Goal: Communication & Community: Answer question/provide support

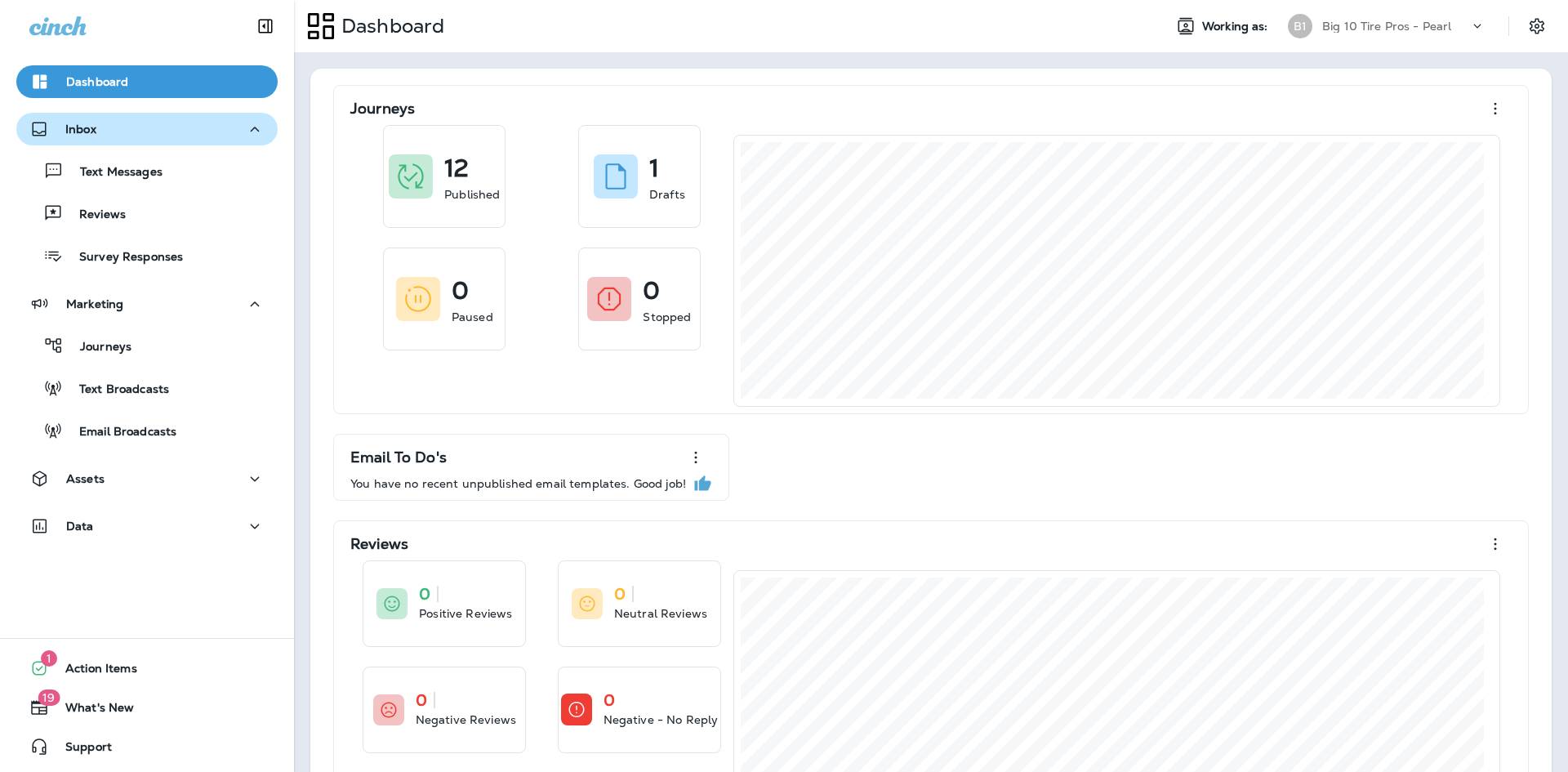
click at [72, 129] on p "Inbox" at bounding box center [81, 129] width 31 height 13
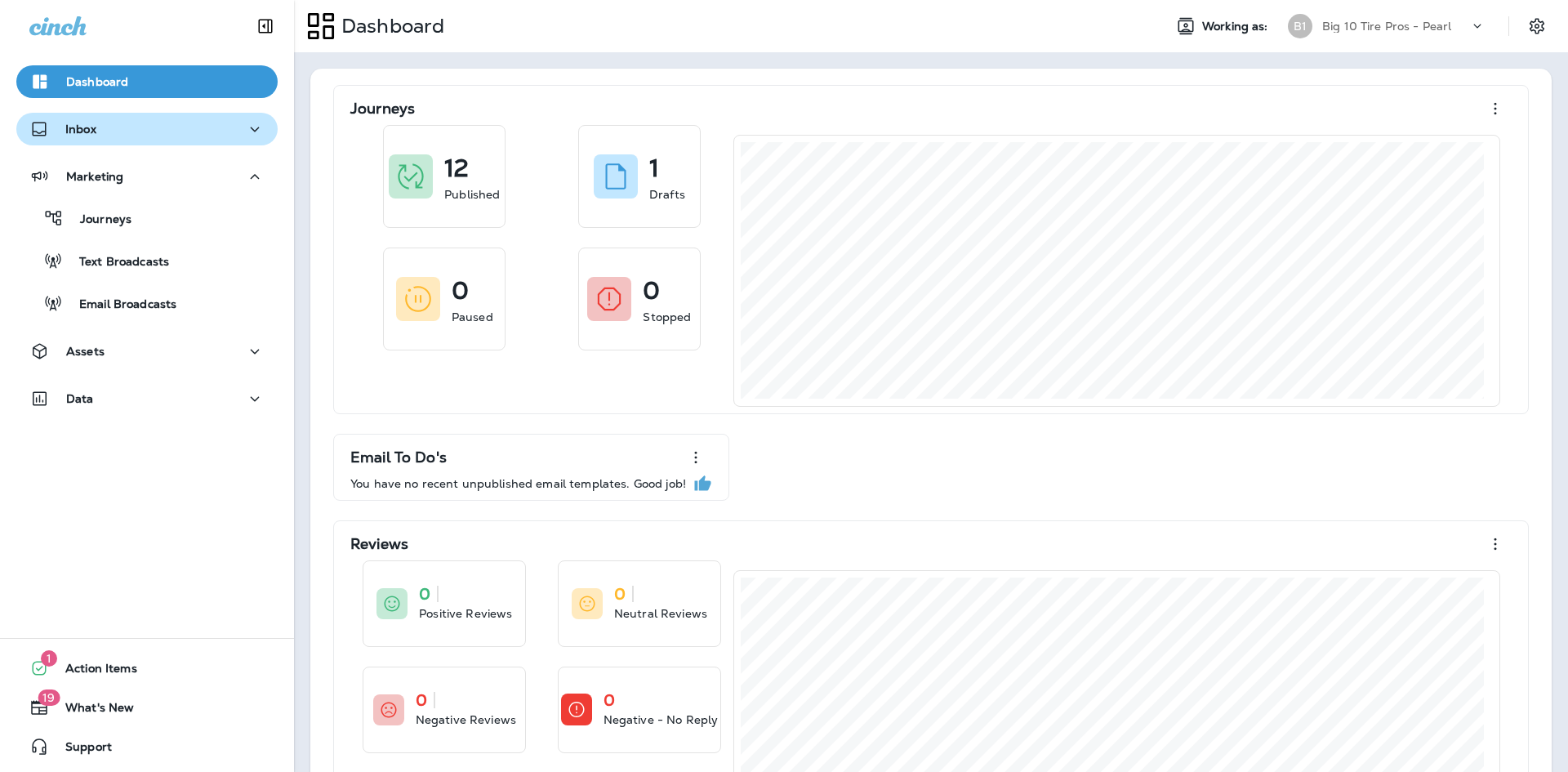
drag, startPoint x: 91, startPoint y: 135, endPoint x: 97, endPoint y: 127, distance: 10.0
click at [93, 132] on p "Inbox" at bounding box center [81, 129] width 31 height 13
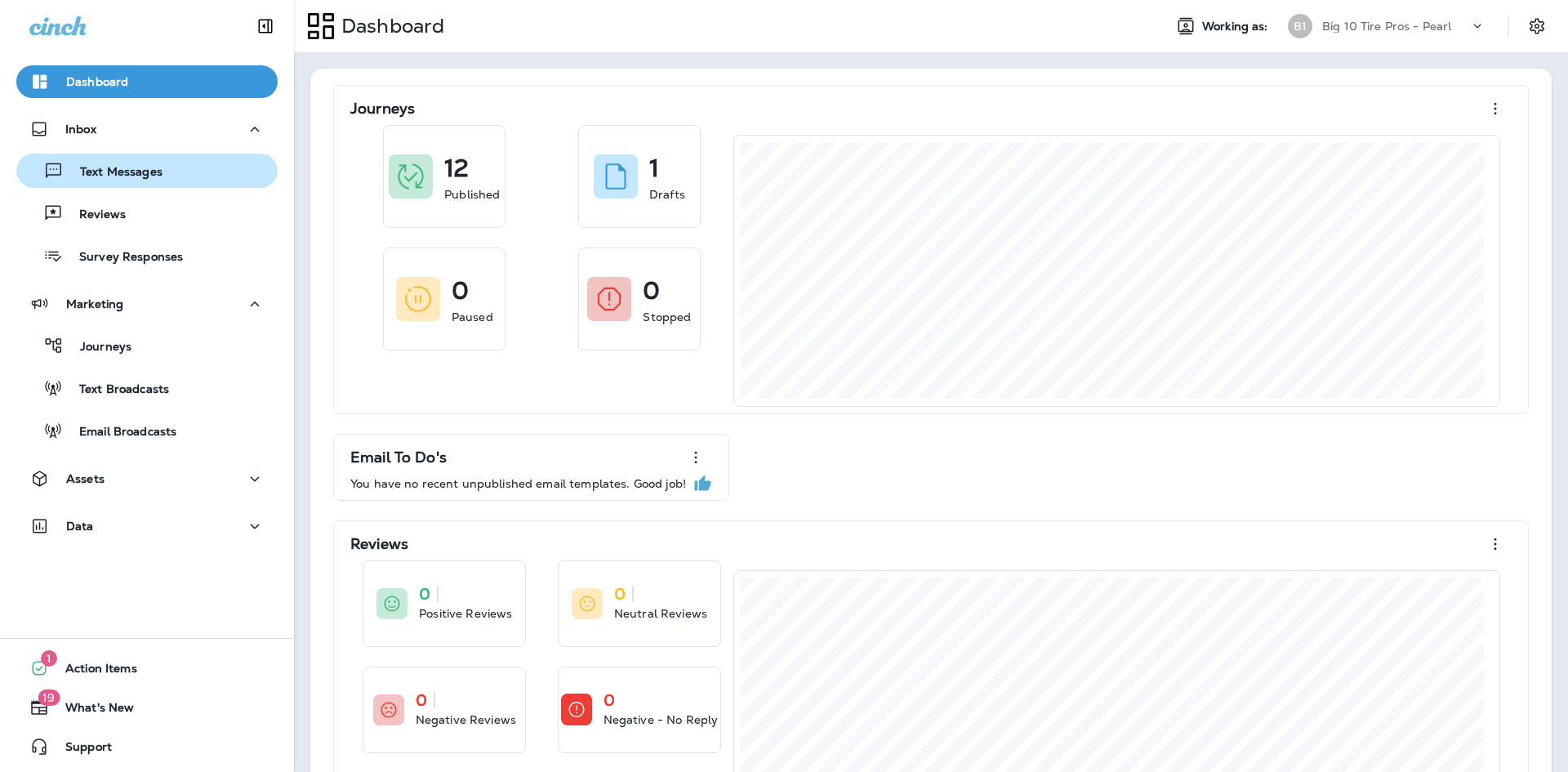
click at [111, 179] on p "Text Messages" at bounding box center [114, 173] width 99 height 15
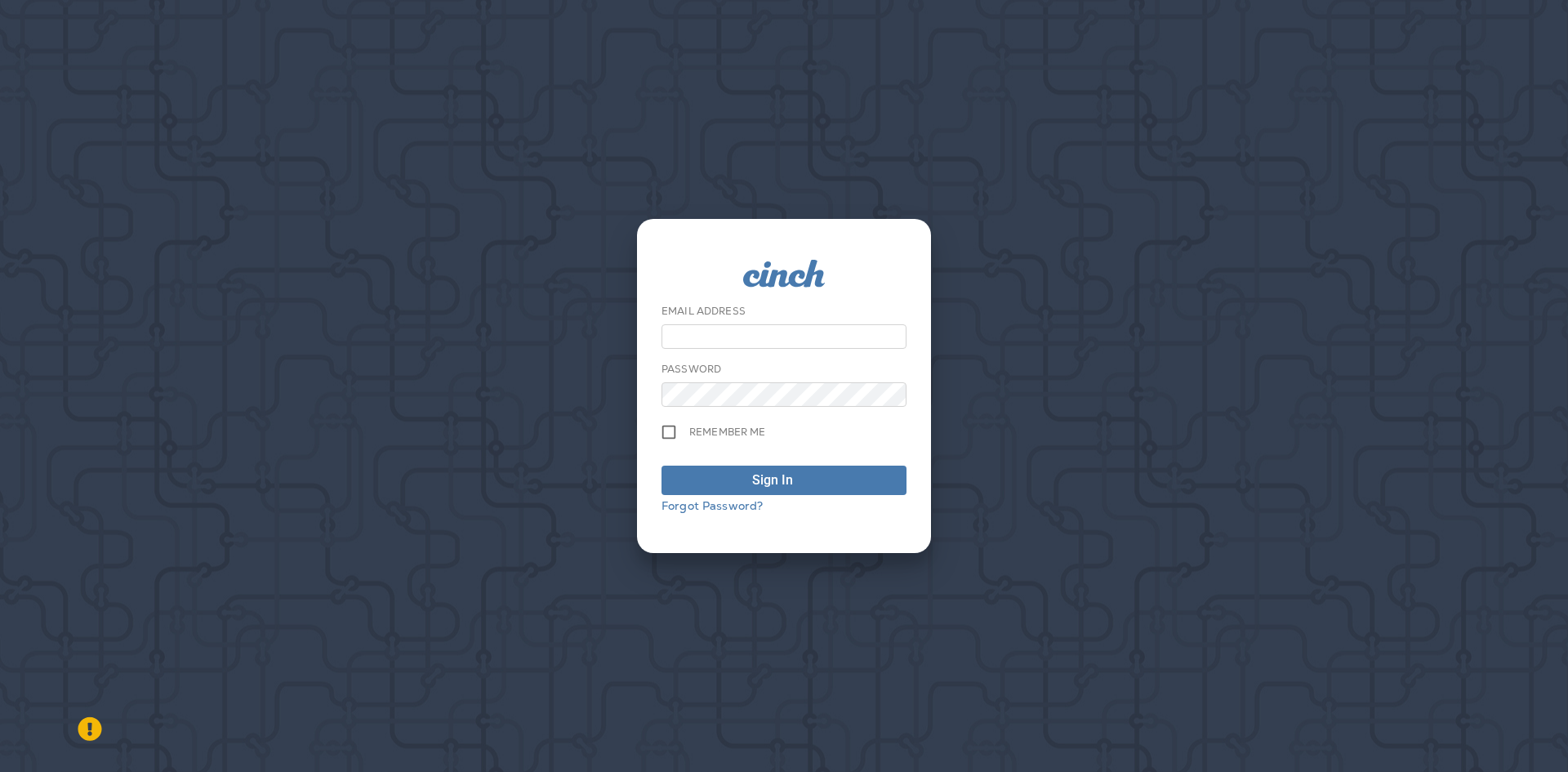
type input "**********"
click at [761, 474] on div "Sign In" at bounding box center [772, 480] width 41 height 20
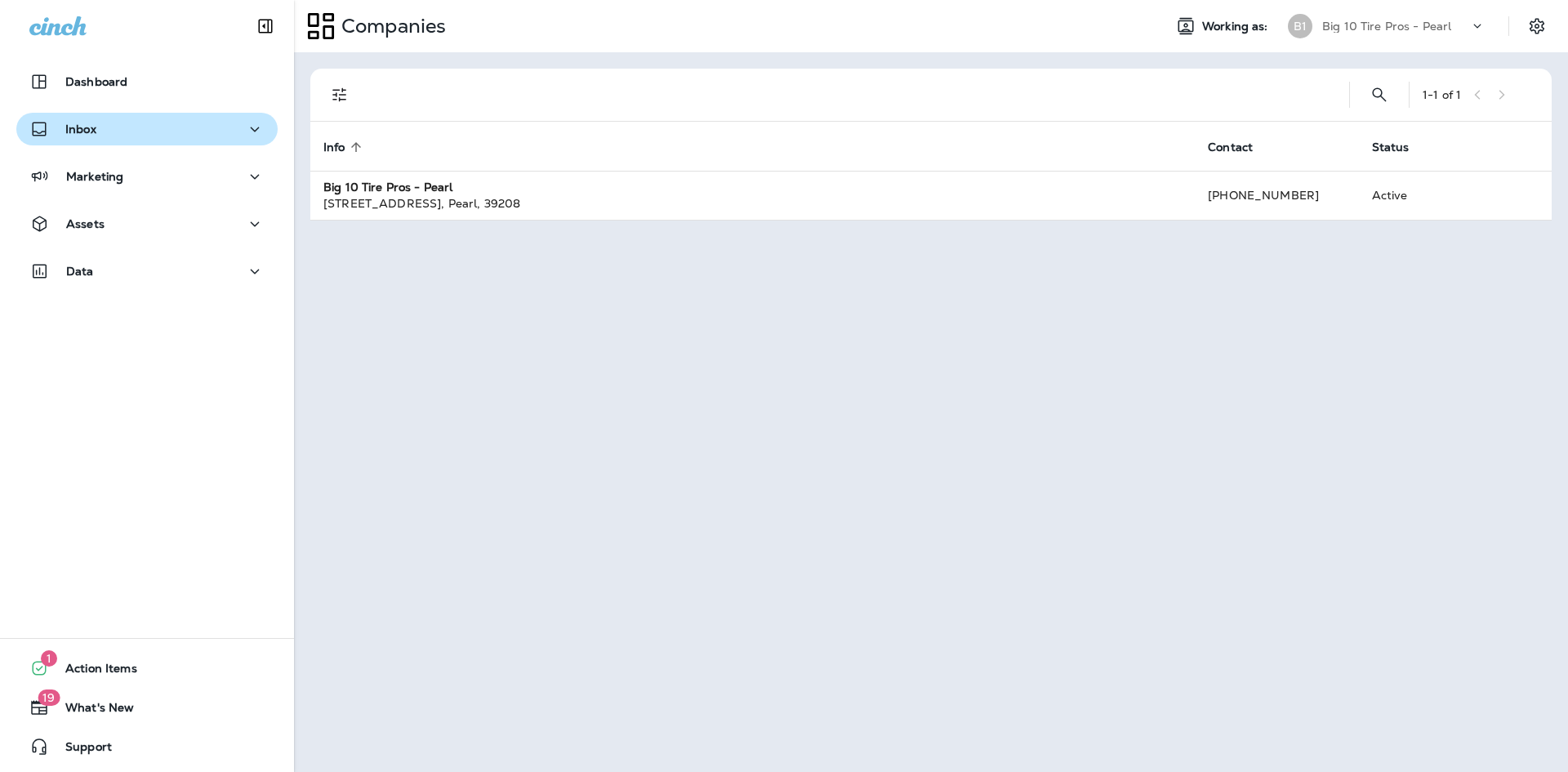
click at [86, 139] on div "Inbox" at bounding box center [62, 130] width 67 height 20
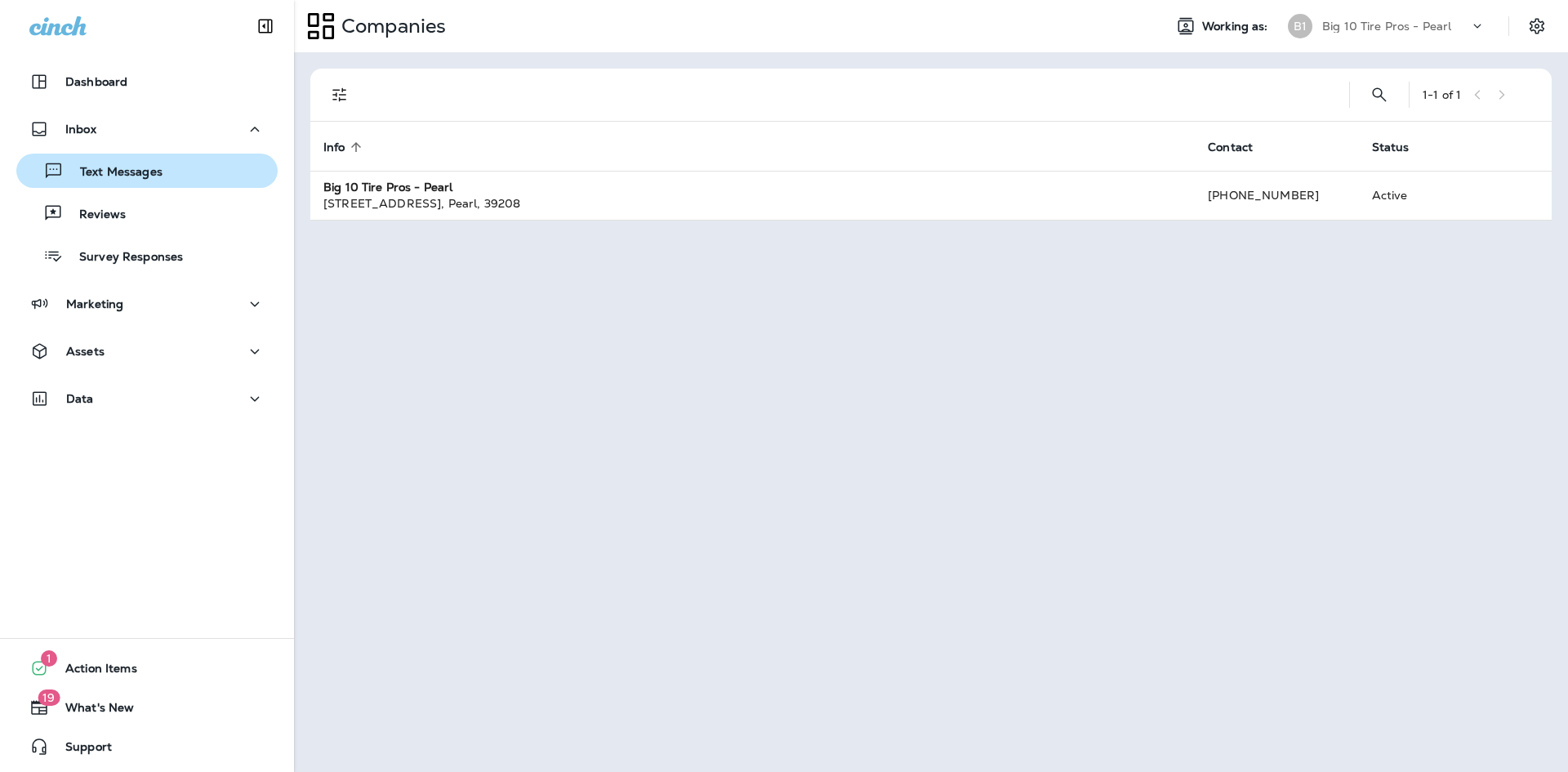
click at [96, 167] on p "Text Messages" at bounding box center [114, 173] width 99 height 15
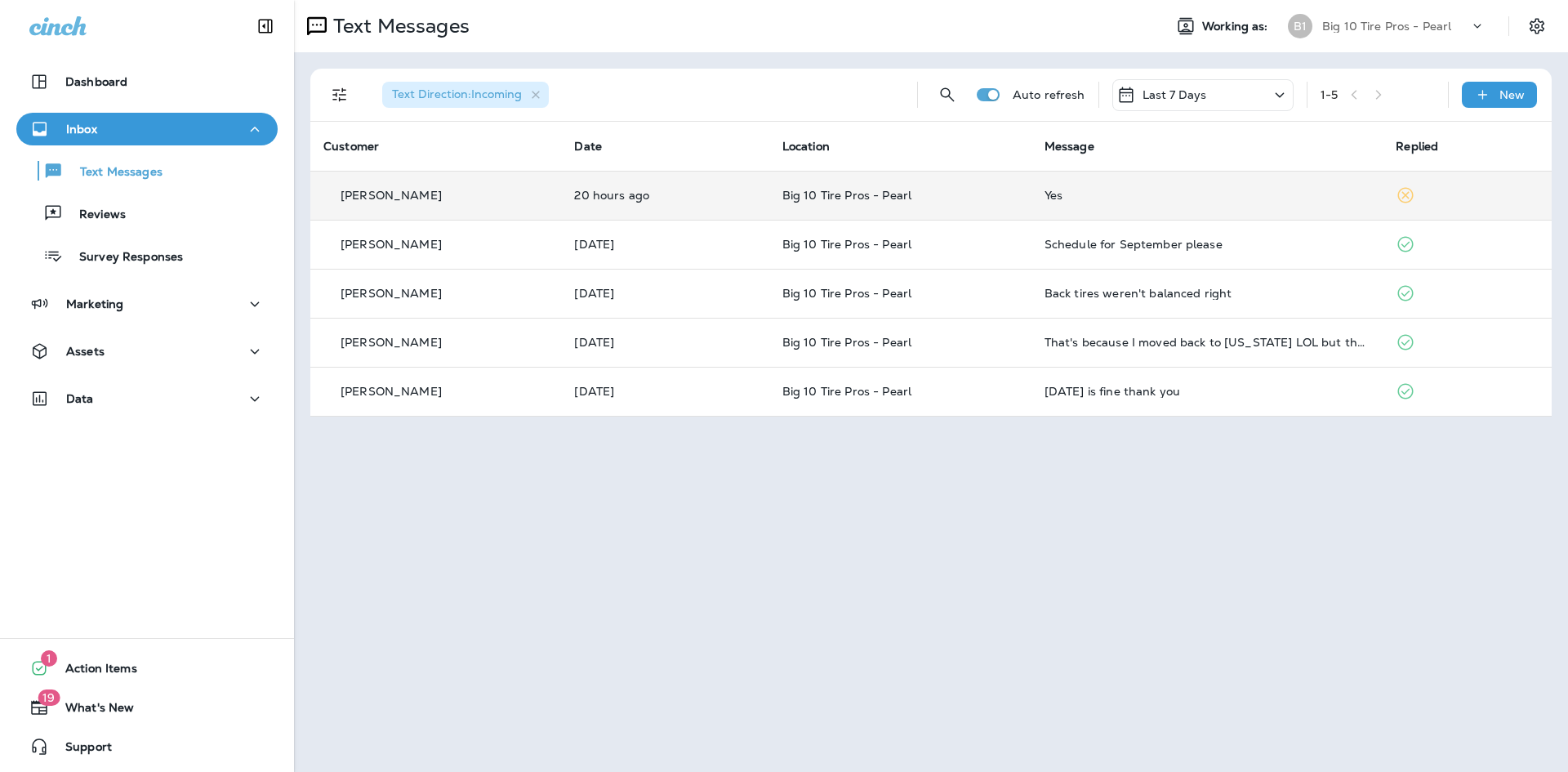
click at [1090, 203] on td "Yes" at bounding box center [1207, 195] width 352 height 49
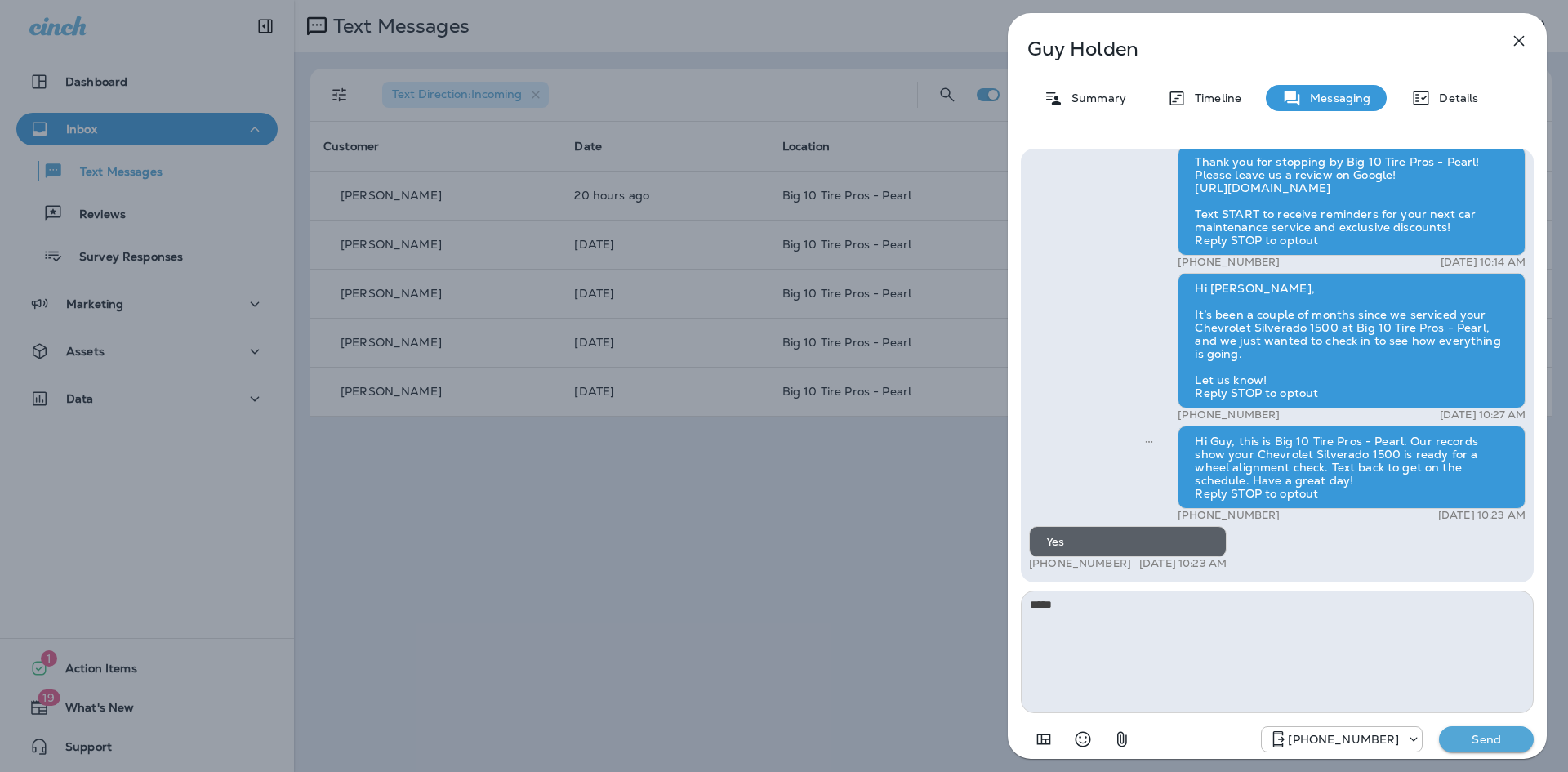
type textarea "*****"
click at [1494, 734] on p "Send" at bounding box center [1486, 739] width 68 height 15
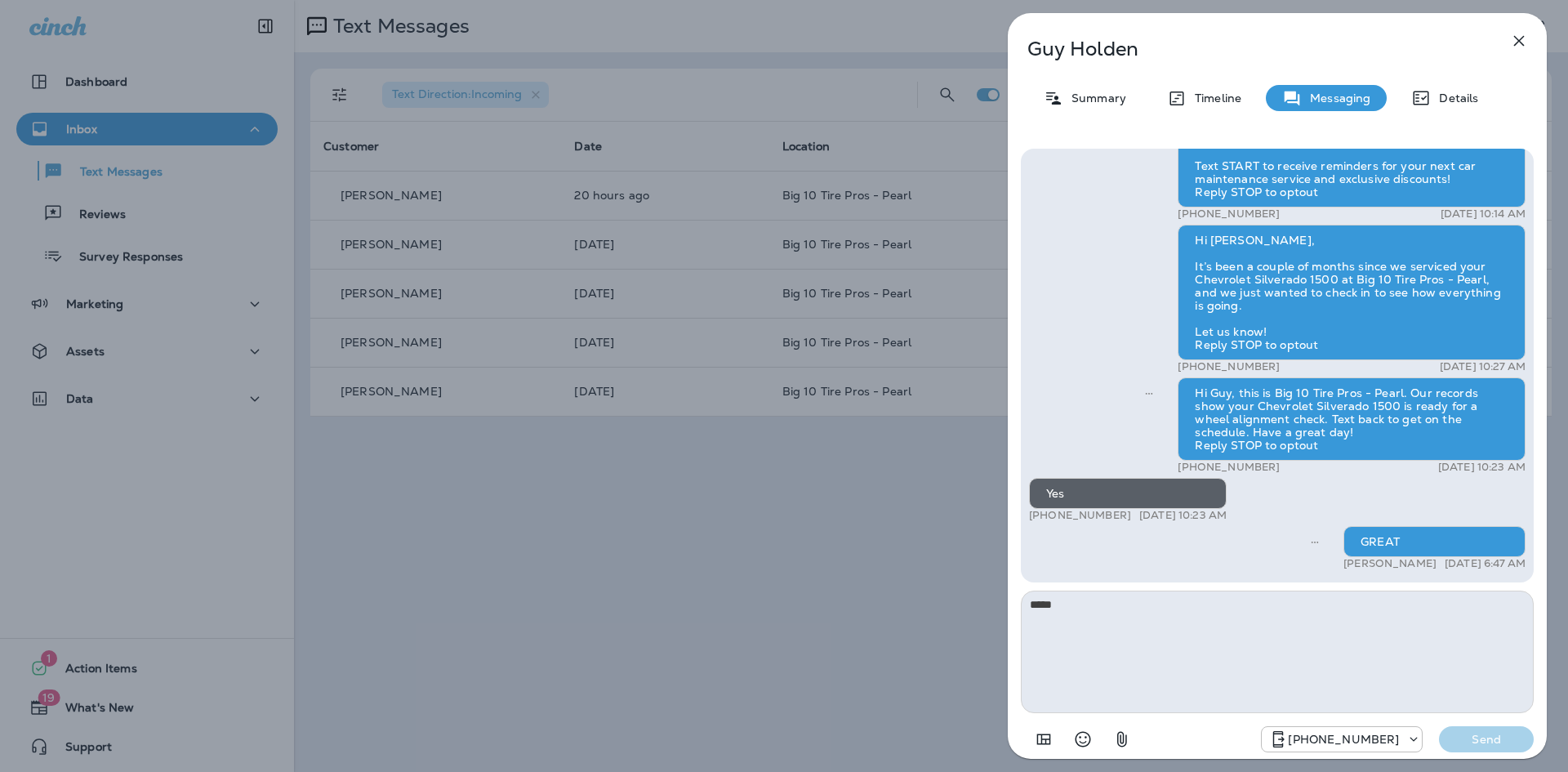
click at [1515, 38] on icon "button" at bounding box center [1518, 40] width 20 height 20
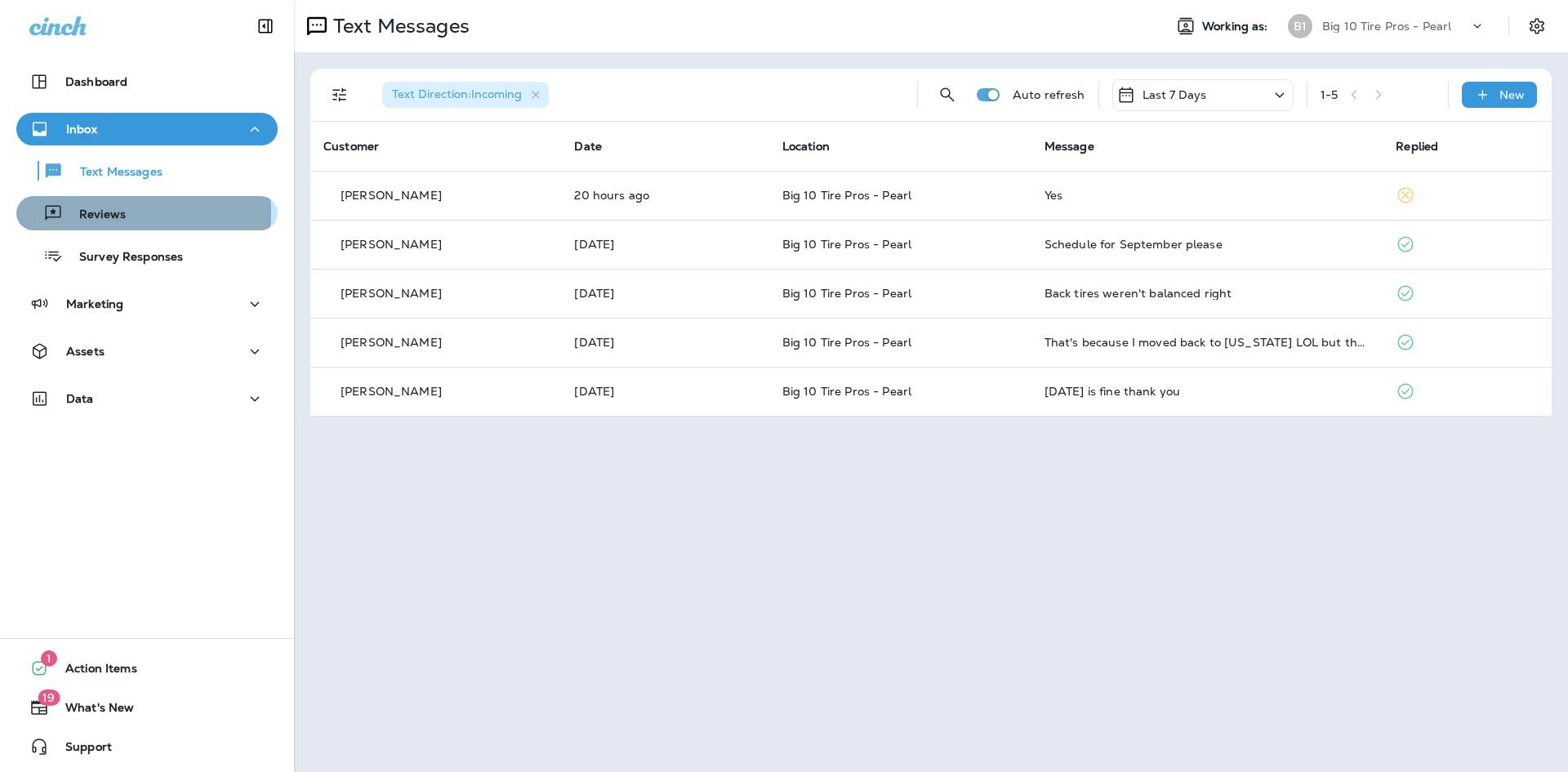
click at [100, 212] on p "Reviews" at bounding box center [95, 215] width 63 height 15
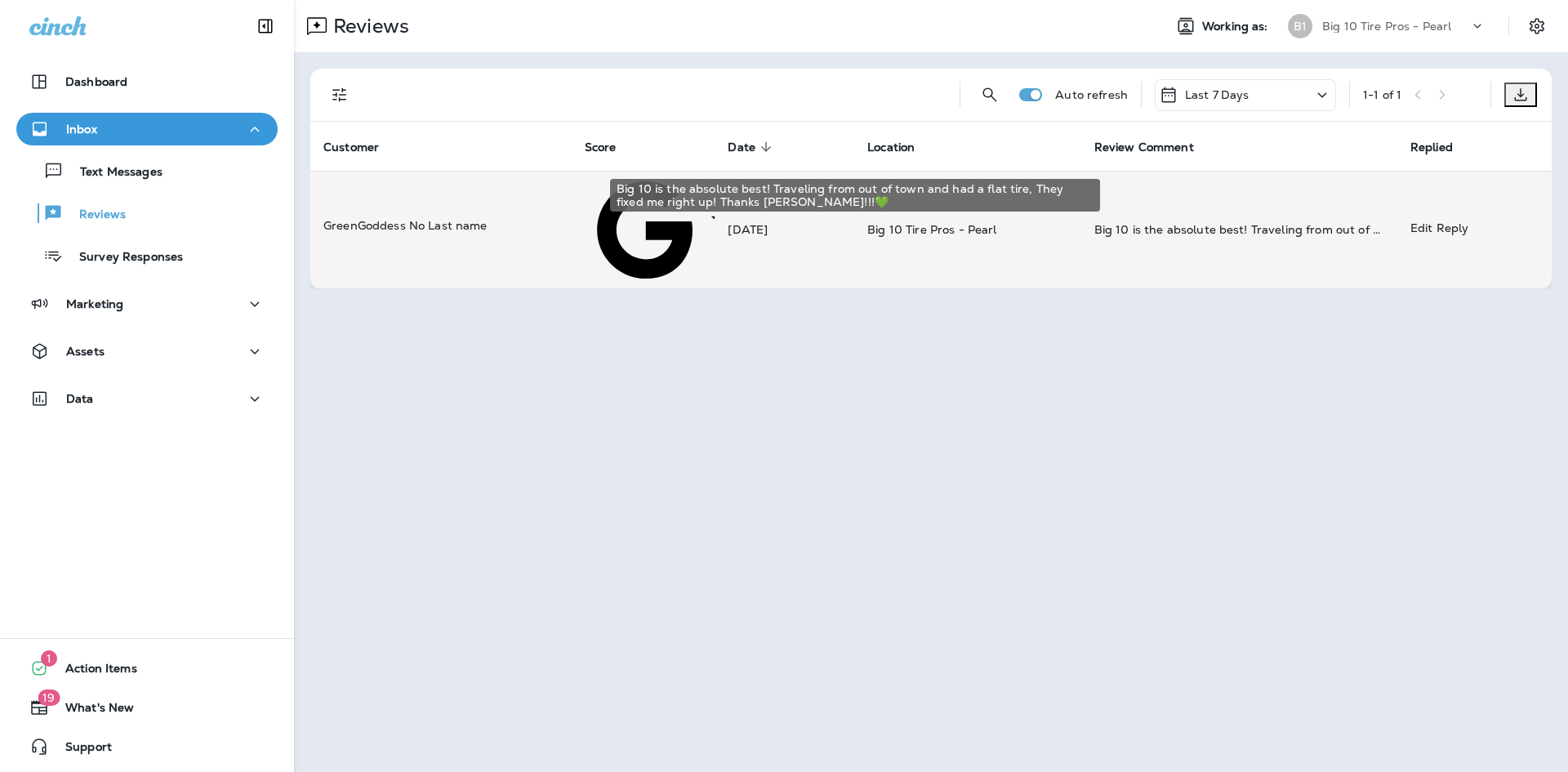
click at [1285, 221] on div "Big 10 is the absolute best! Traveling from out of town and had a flat tire, Th…" at bounding box center [1239, 229] width 290 height 16
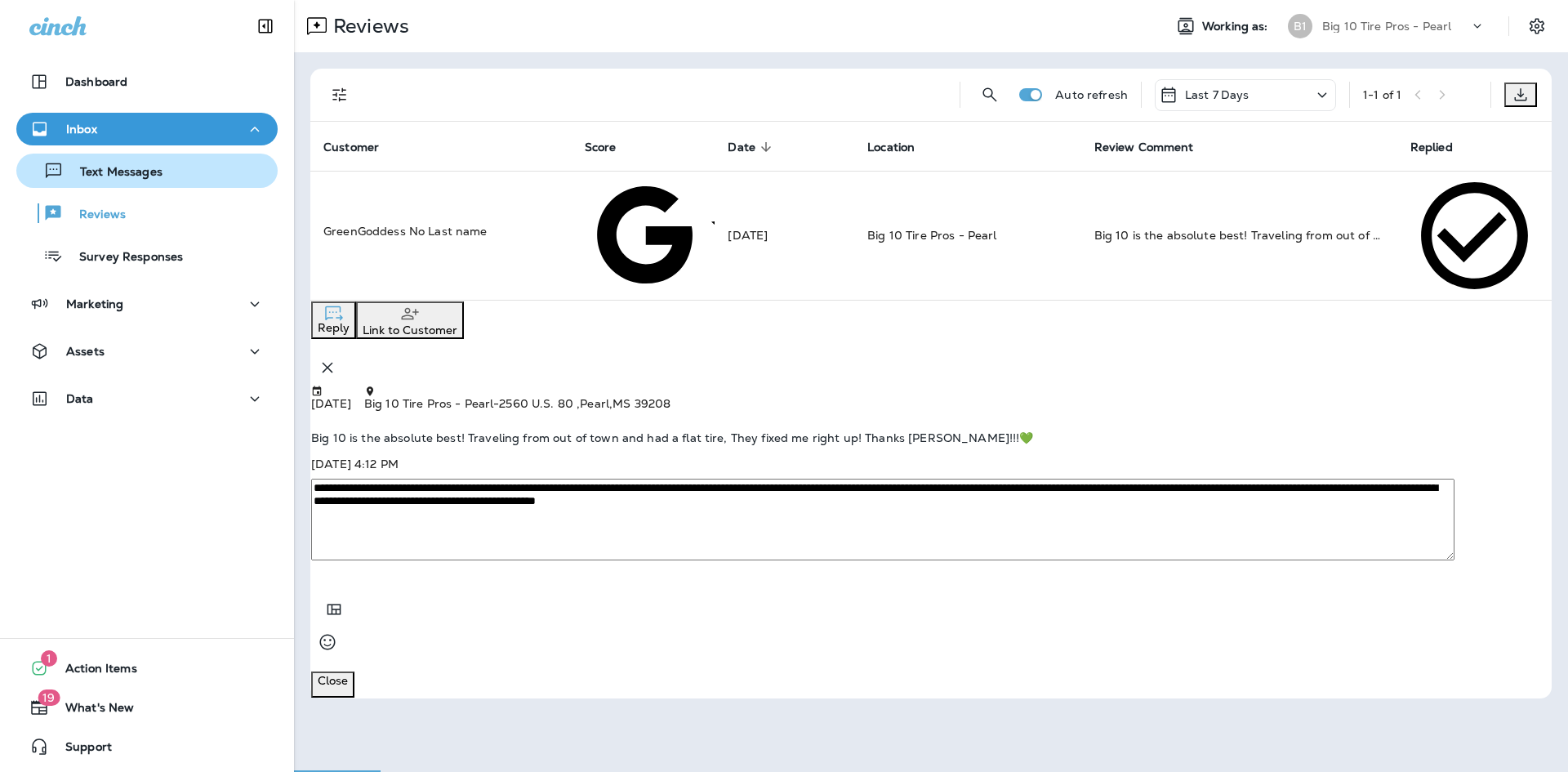
click at [93, 178] on p "Text Messages" at bounding box center [114, 173] width 99 height 15
